Goal: Task Accomplishment & Management: Complete application form

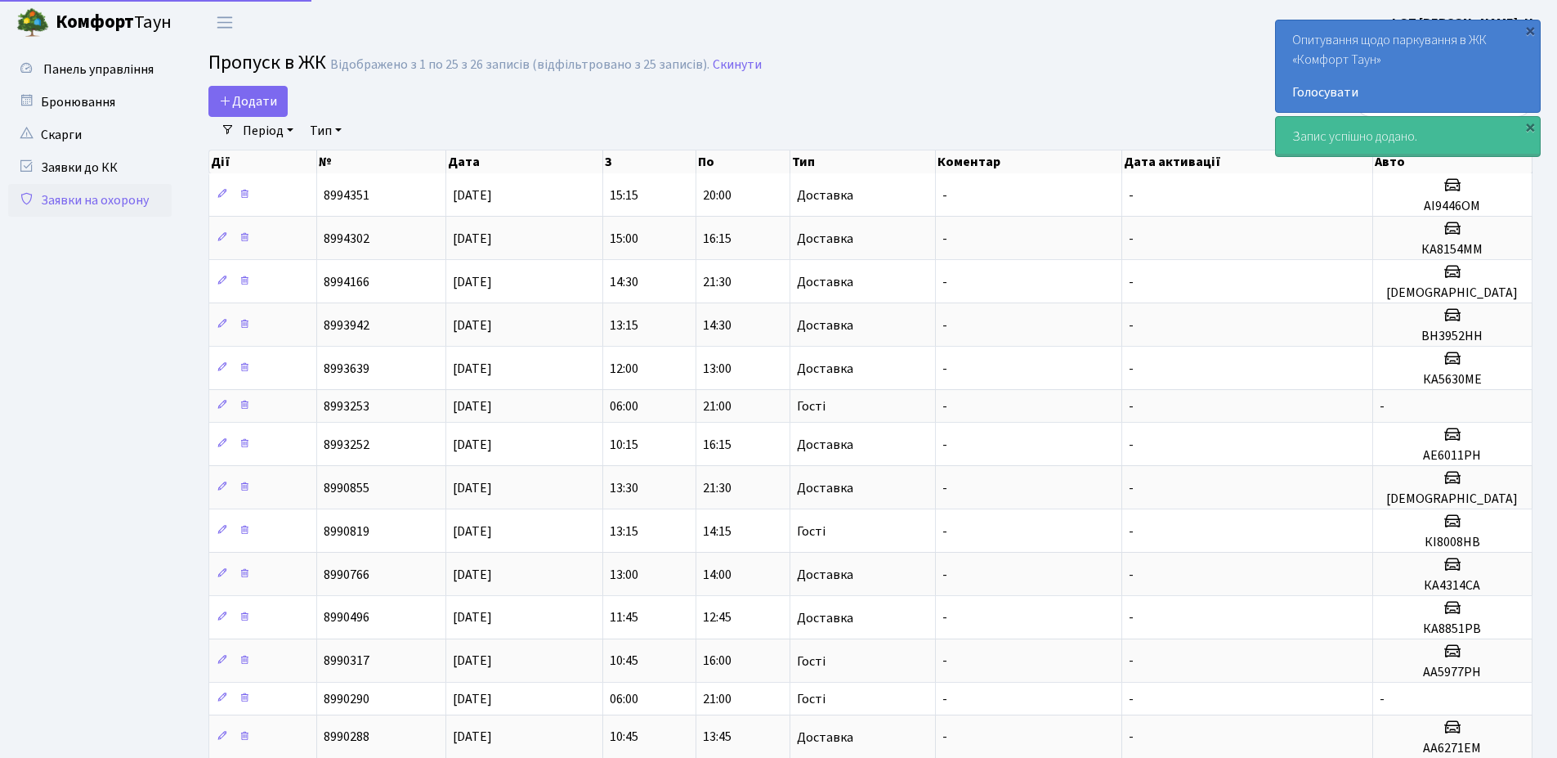
select select "25"
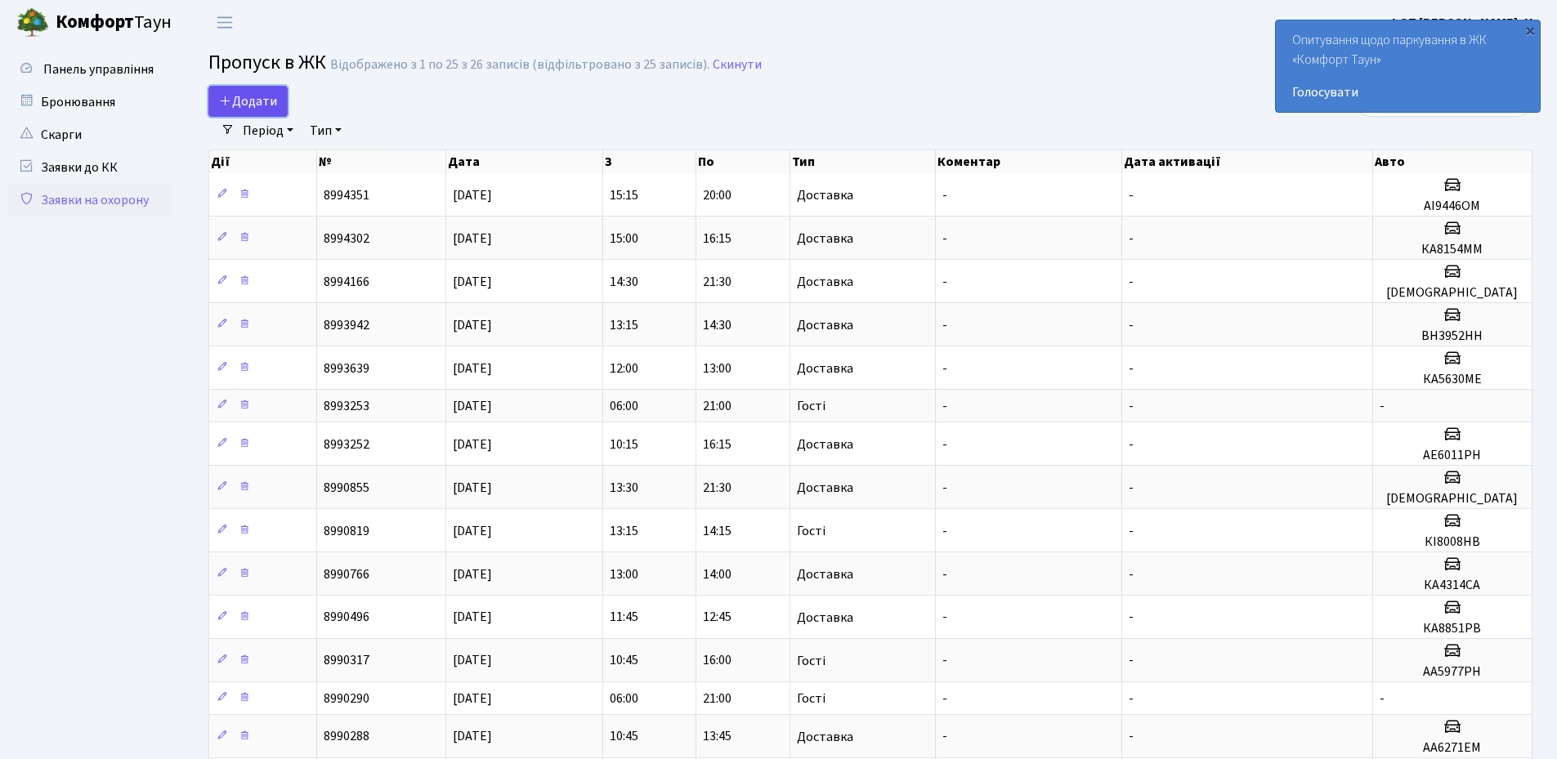
click at [239, 95] on span "Додати" at bounding box center [248, 101] width 58 height 18
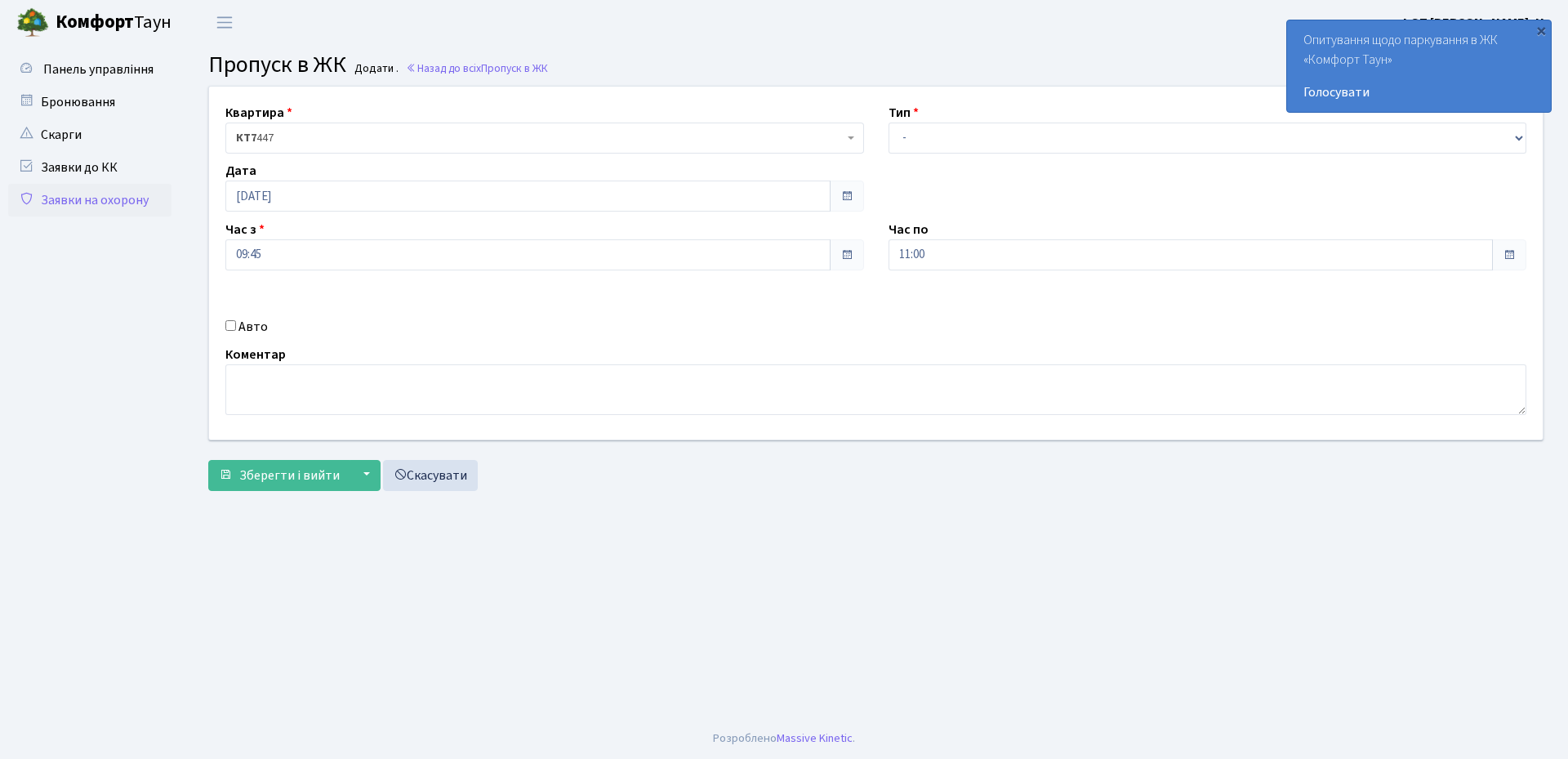
click at [972, 159] on div "Квартира <b>КТ7</b>&nbsp;&nbsp;&nbsp;447 КТ7 447 Тип - Доставка Таксі Гості Сер…" at bounding box center [875, 263] width 1358 height 353
click at [958, 137] on select "- Доставка Таксі Гості Сервіс" at bounding box center [1207, 138] width 639 height 31
select select "3"
click at [888, 123] on select "- Доставка Таксі Гості Сервіс" at bounding box center [1207, 138] width 639 height 31
click at [944, 244] on input "11:00" at bounding box center [1191, 254] width 606 height 31
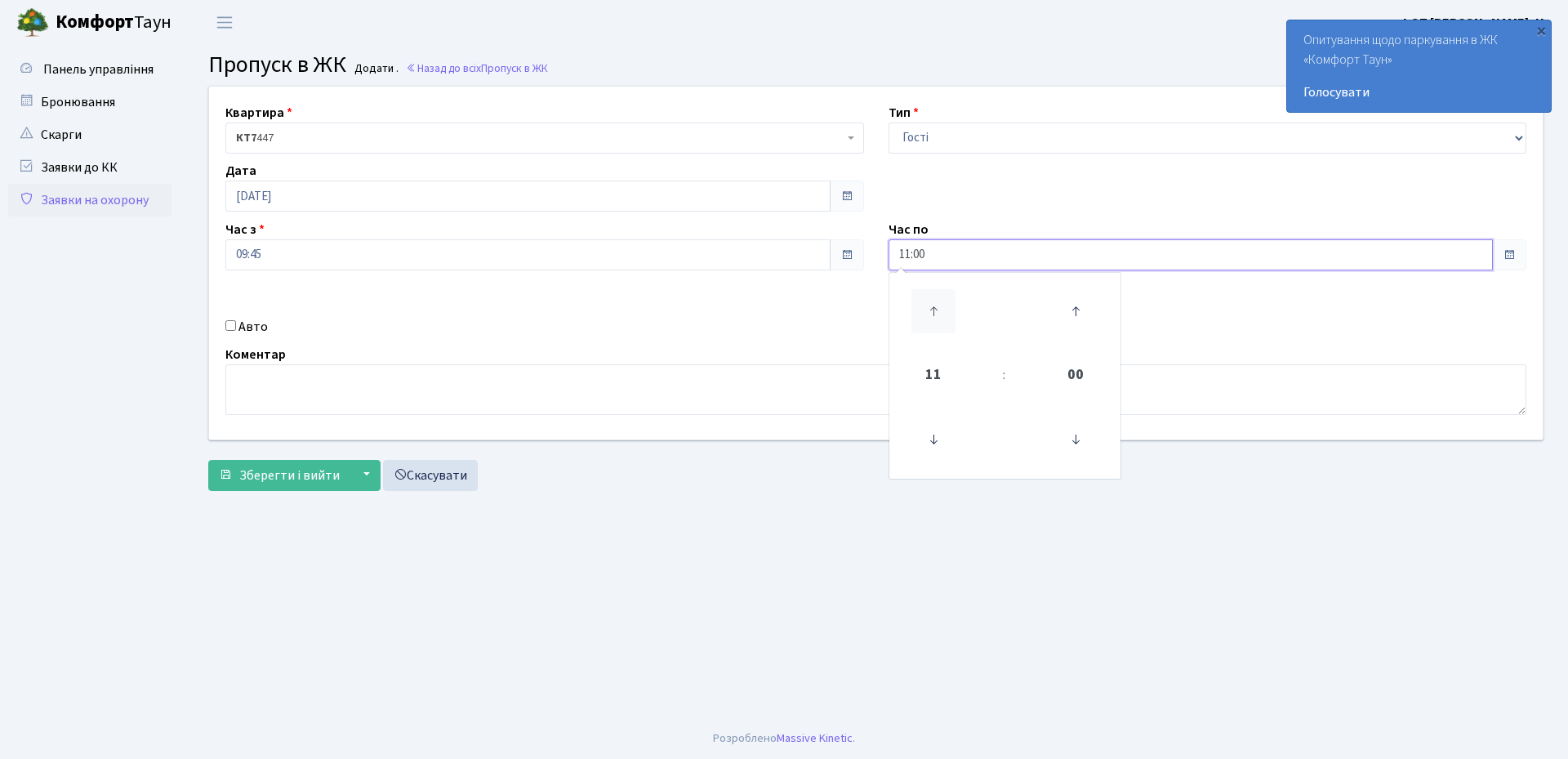
click at [936, 307] on icon at bounding box center [933, 311] width 44 height 44
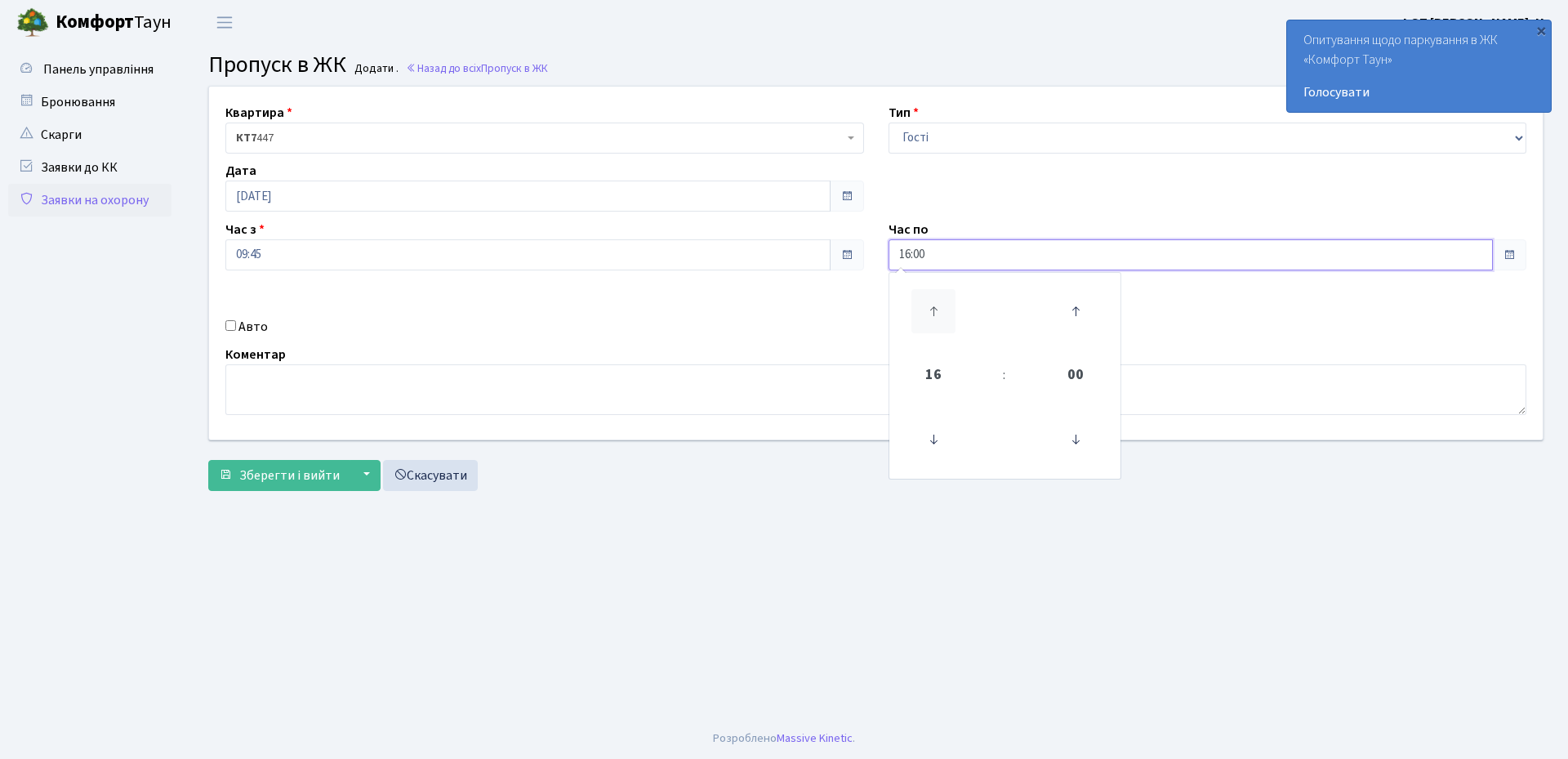
click at [936, 307] on icon at bounding box center [933, 311] width 44 height 44
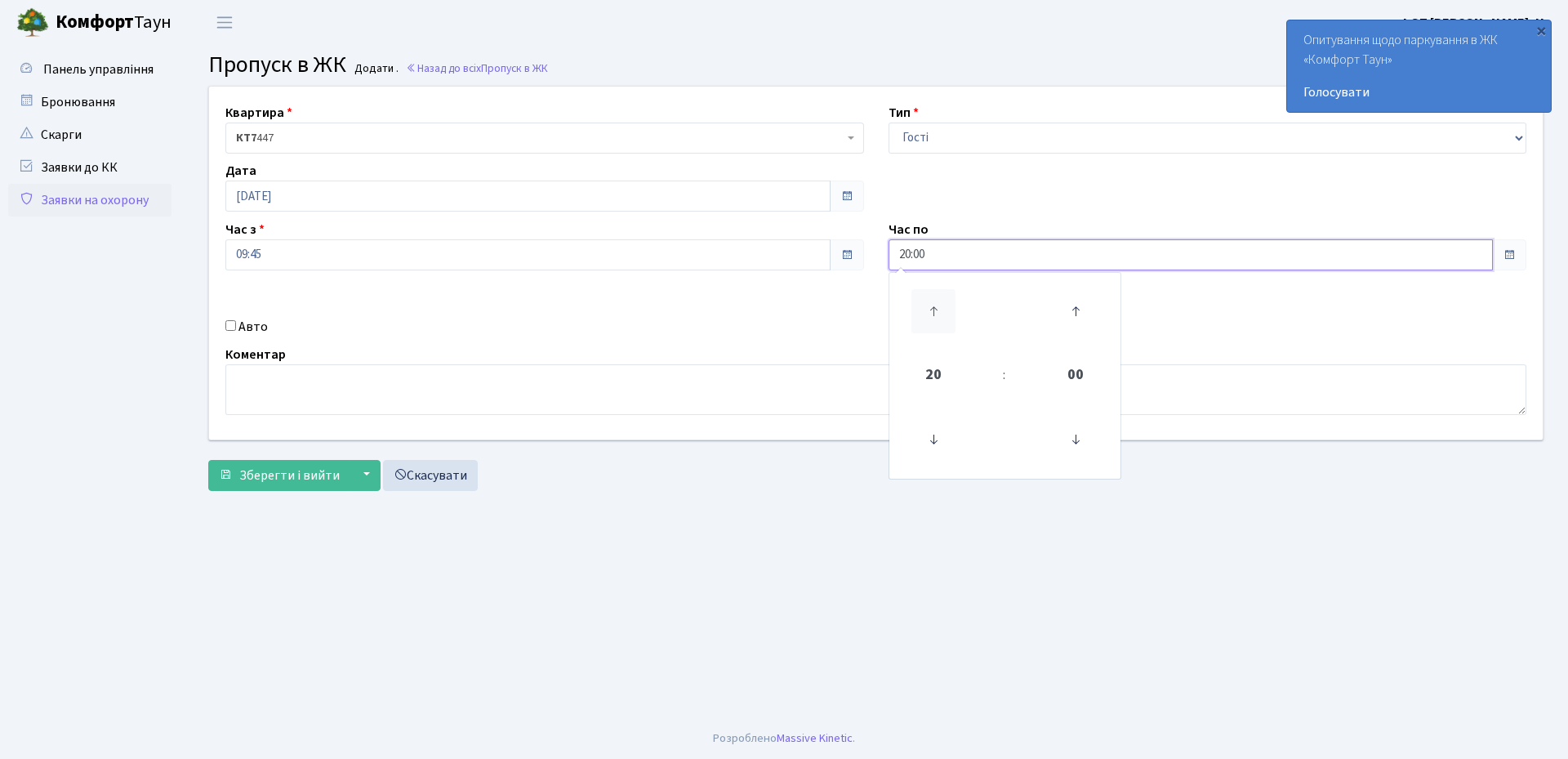
type input "21:00"
drag, startPoint x: 303, startPoint y: 289, endPoint x: 308, endPoint y: 262, distance: 27.5
click at [304, 289] on div "Квартира <b>КТ7</b>&nbsp;&nbsp;&nbsp;447 КТ7 447 Тип - Доставка Таксі Гості Сер…" at bounding box center [875, 263] width 1358 height 353
click at [308, 252] on input "09:45" at bounding box center [529, 254] width 606 height 31
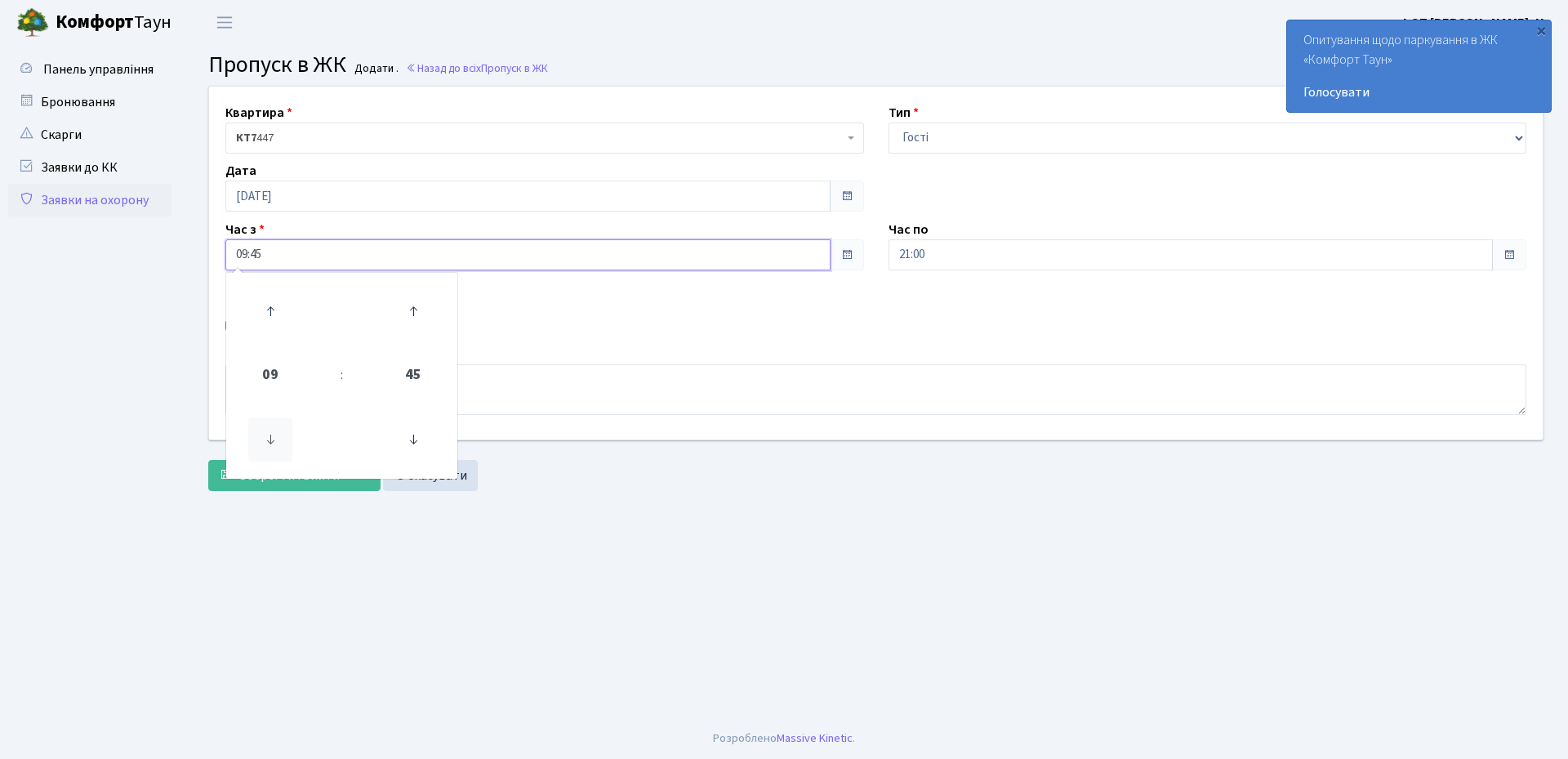
click at [275, 441] on icon at bounding box center [270, 440] width 44 height 44
click at [276, 311] on icon at bounding box center [270, 311] width 44 height 44
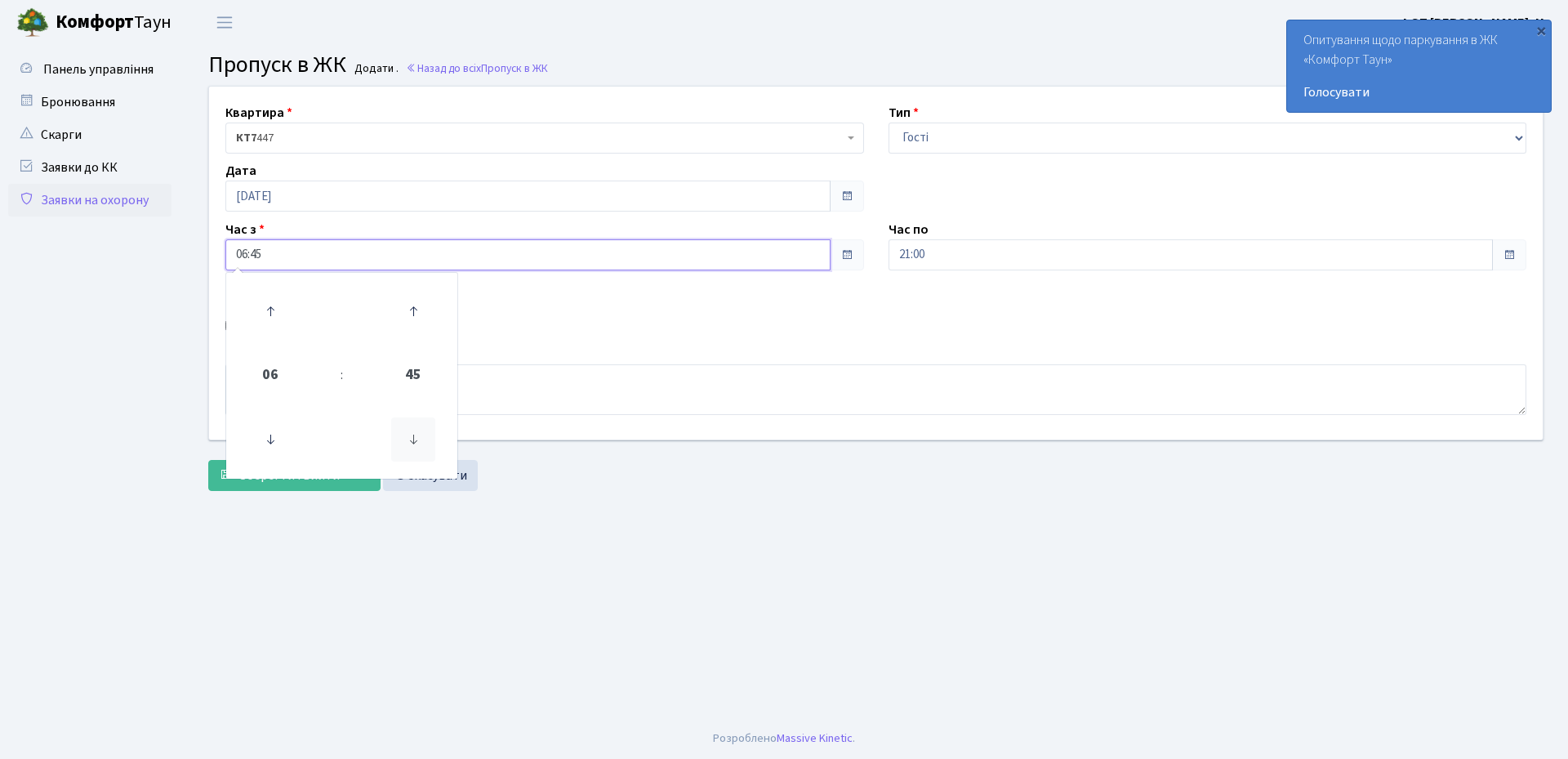
click at [423, 441] on icon at bounding box center [414, 440] width 44 height 44
type input "06:00"
click at [735, 521] on main "Admin Пропуск в ЖК Додати Пропуск в ЖК Додати . Назад до всіх Пропуск в ЖК Квар…" at bounding box center [875, 382] width 1384 height 674
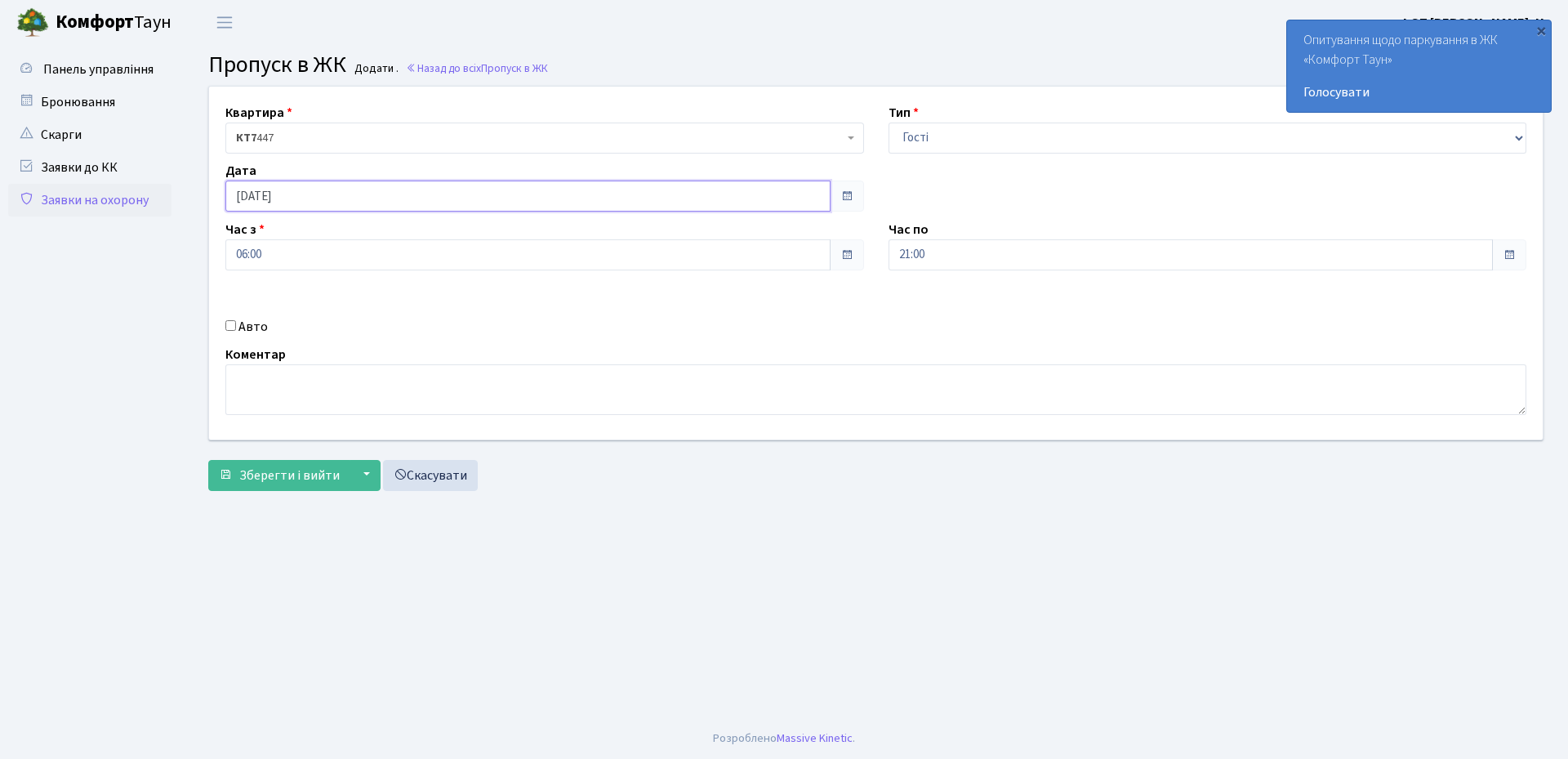
click at [275, 201] on input "[DATE]" at bounding box center [529, 196] width 606 height 31
click at [391, 352] on td "21" at bounding box center [389, 352] width 25 height 25
type input "[DATE]"
click at [275, 481] on span "Зберегти і вийти" at bounding box center [289, 476] width 101 height 18
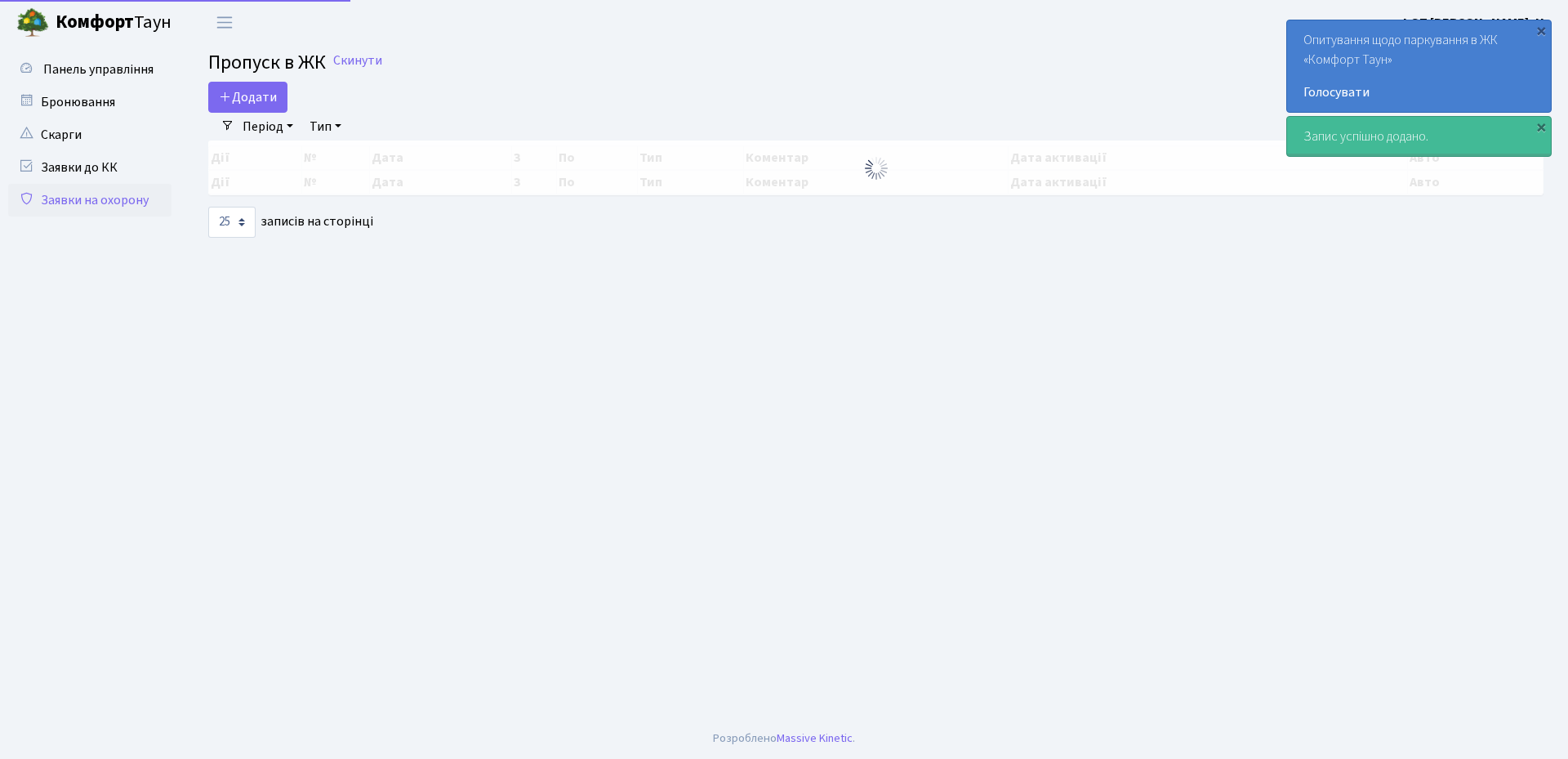
select select "25"
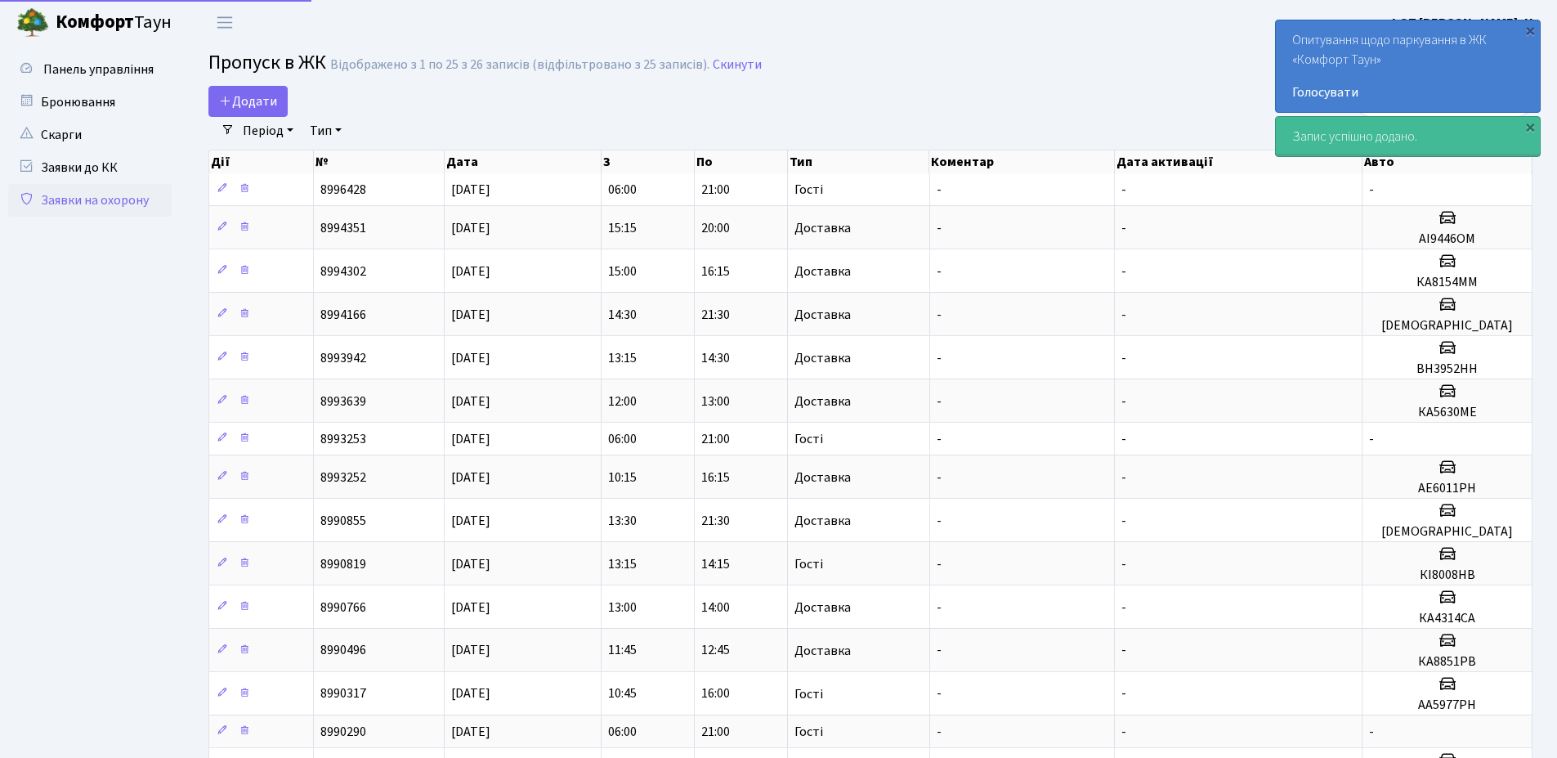
select select "25"
